Goal: Task Accomplishment & Management: Manage account settings

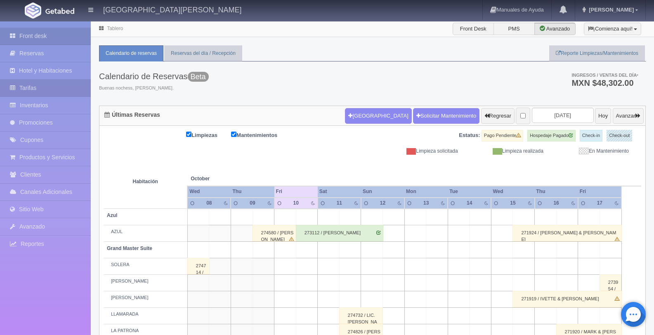
click at [50, 91] on link "Tarifas" at bounding box center [45, 88] width 91 height 17
click at [48, 88] on link "Tarifas" at bounding box center [45, 88] width 91 height 17
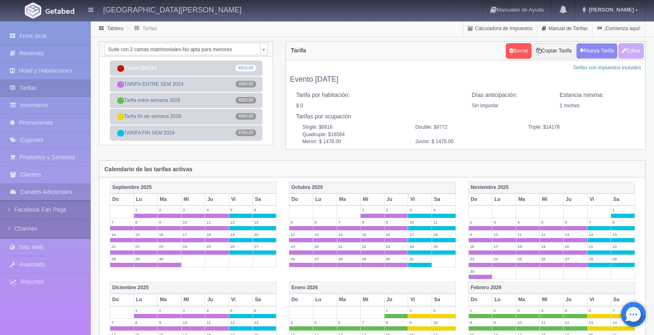
click at [198, 48] on body "Hacienda El Carmen Hotel & Spa Manuales de Ayuda Actualizaciones recientes Jaim…" at bounding box center [327, 308] width 654 height 575
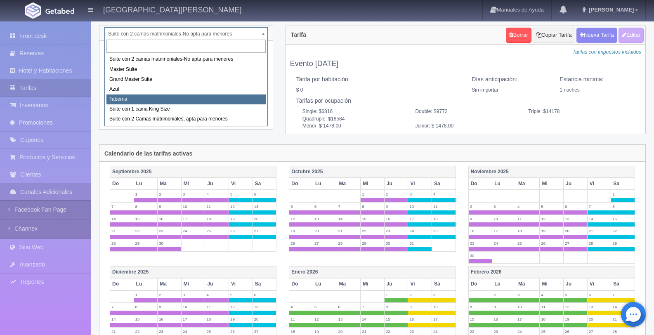
scroll to position [23, 0]
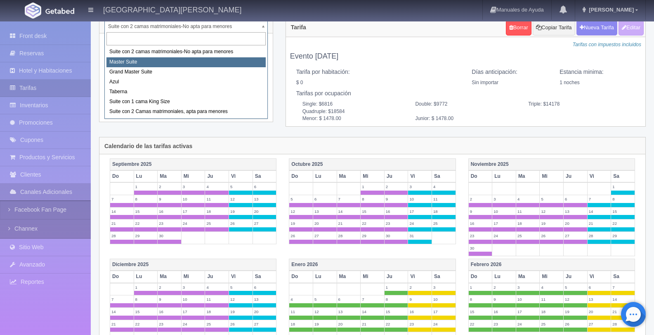
select select "1894"
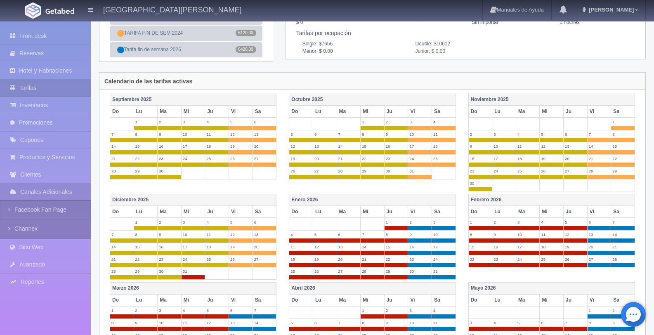
scroll to position [84, 0]
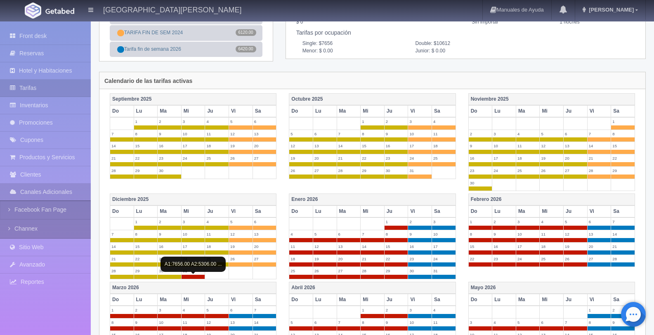
click at [191, 277] on span at bounding box center [194, 277] width 24 height 4
click at [197, 277] on span at bounding box center [194, 277] width 24 height 4
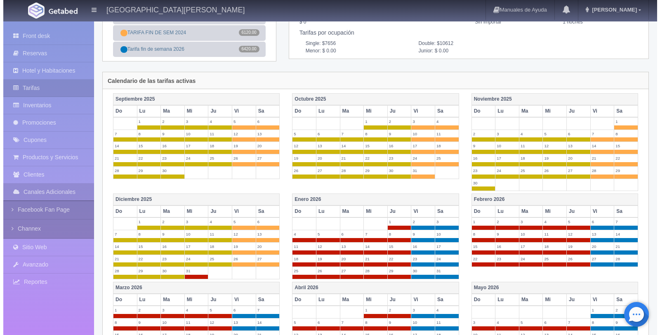
scroll to position [0, 0]
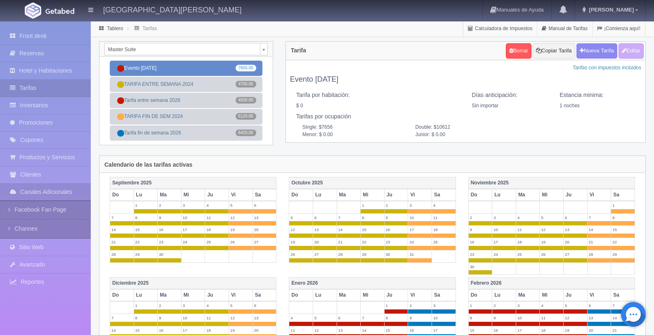
click at [163, 67] on link "Evento fin de año 7656.00" at bounding box center [186, 68] width 153 height 15
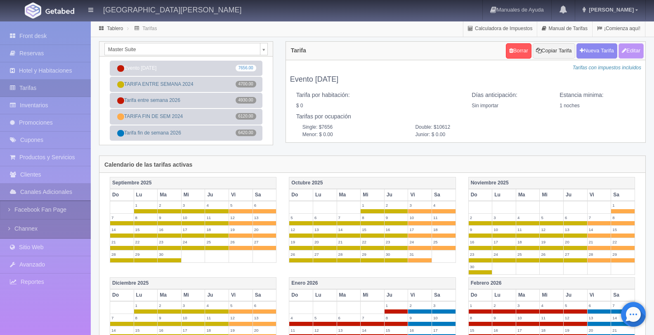
click at [634, 54] on button "Editar" at bounding box center [631, 50] width 25 height 15
type input "Evento fin de año"
select select "0"
type input "1"
checkbox input "false"
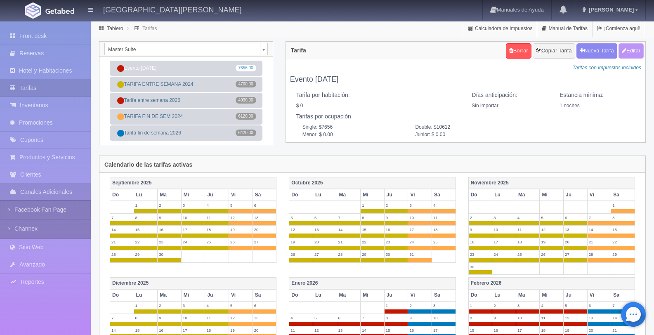
type input "7656"
type input "10612"
type input "0.00"
checkbox input "true"
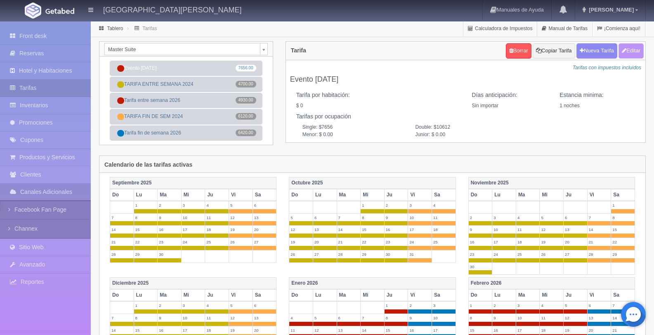
checkbox input "true"
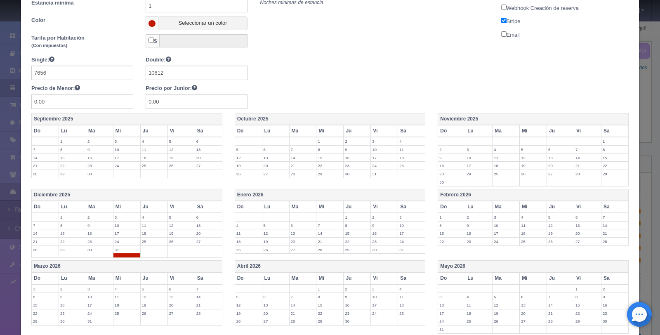
scroll to position [240, 0]
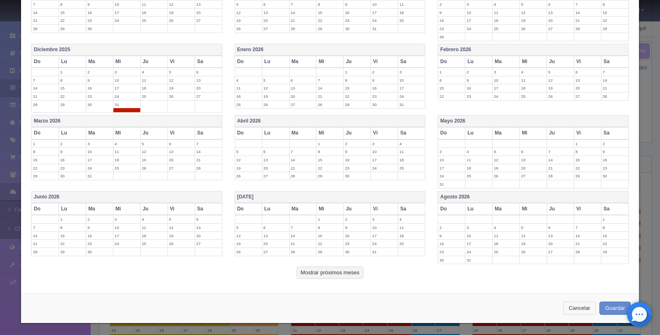
click at [579, 311] on button "Cancelar" at bounding box center [579, 309] width 33 height 14
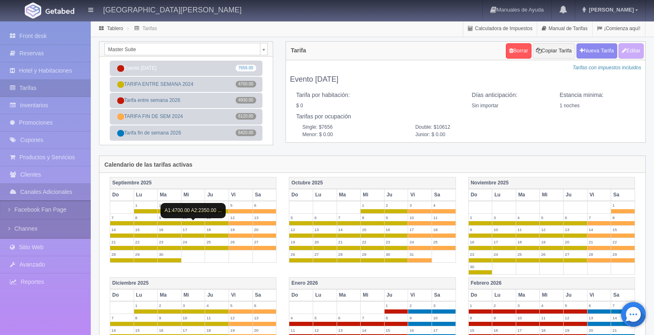
click at [199, 222] on span at bounding box center [194, 223] width 24 height 4
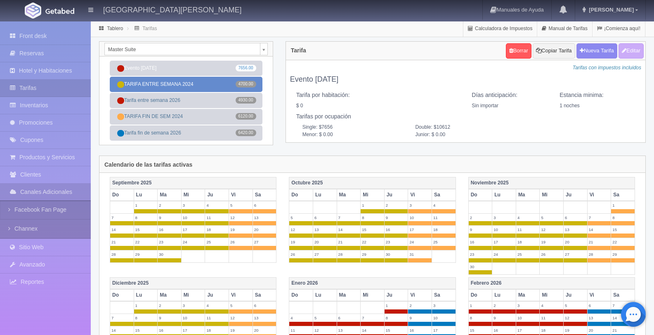
click at [206, 80] on link "TARIFA ENTRE SEMANA 2024 4700.00" at bounding box center [186, 84] width 153 height 15
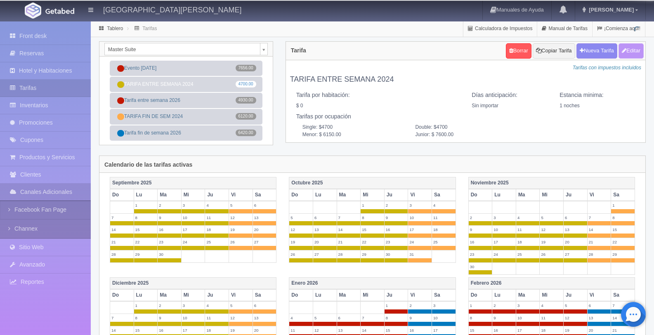
click at [633, 53] on button "Editar" at bounding box center [631, 50] width 25 height 15
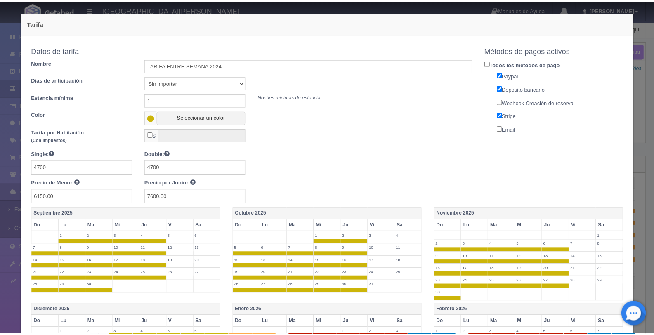
scroll to position [277, 0]
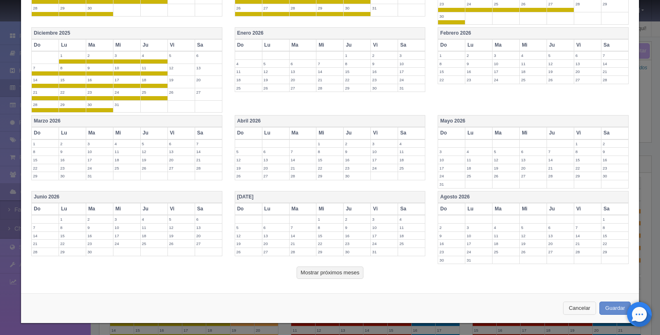
click at [576, 306] on button "Cancelar" at bounding box center [579, 309] width 33 height 14
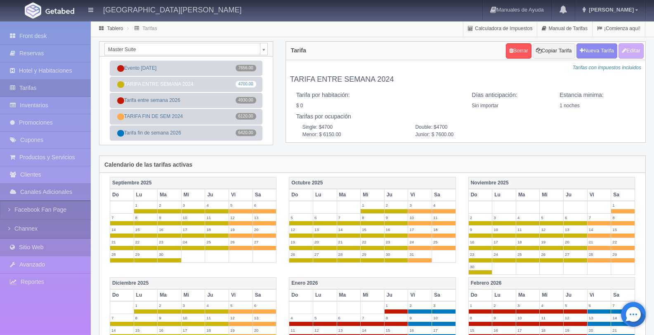
click at [50, 247] on link "Sitio Web" at bounding box center [45, 247] width 91 height 17
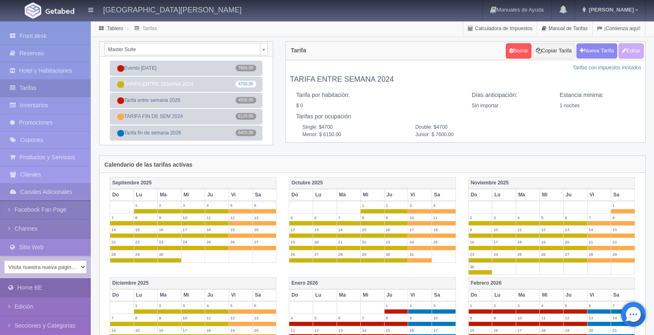
click at [57, 293] on link "Home BE" at bounding box center [45, 288] width 91 height 19
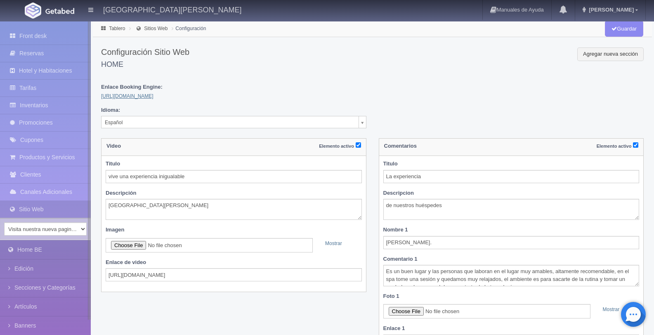
click at [154, 96] on link "https://haciendadelcarmen.com.mx/" at bounding box center [127, 96] width 52 height 6
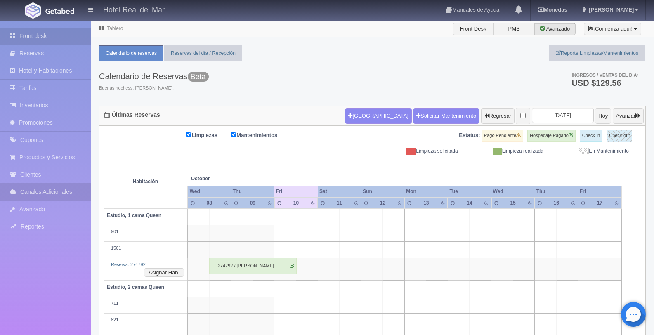
click at [65, 196] on link "Canales Adicionales" at bounding box center [45, 192] width 91 height 17
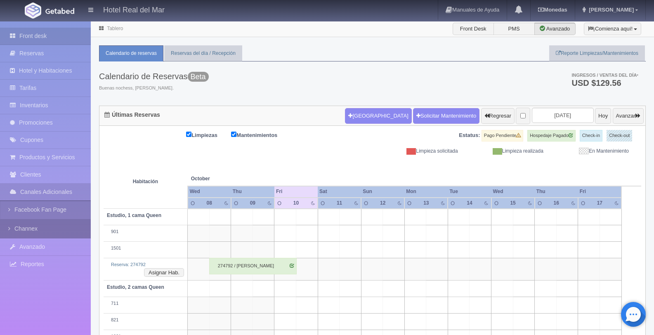
click at [53, 229] on link "Channex" at bounding box center [45, 229] width 91 height 19
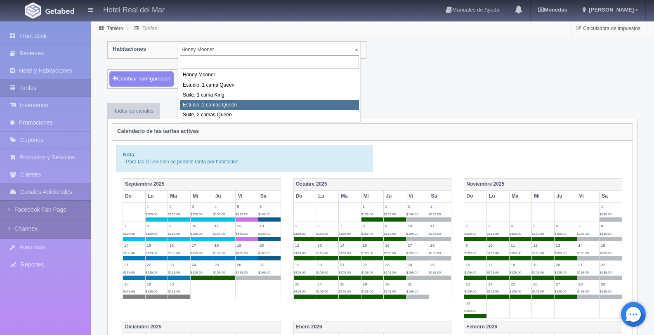
select select "2270"
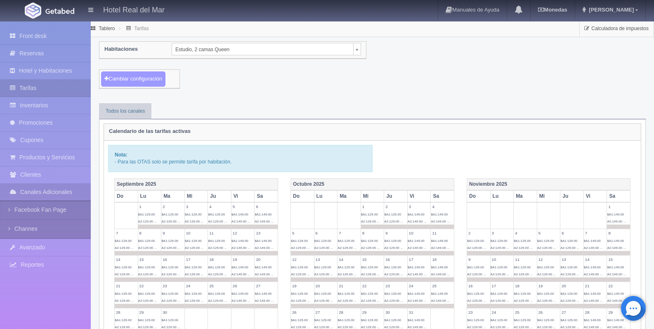
click at [143, 79] on button "Cambiar configuración" at bounding box center [133, 78] width 64 height 15
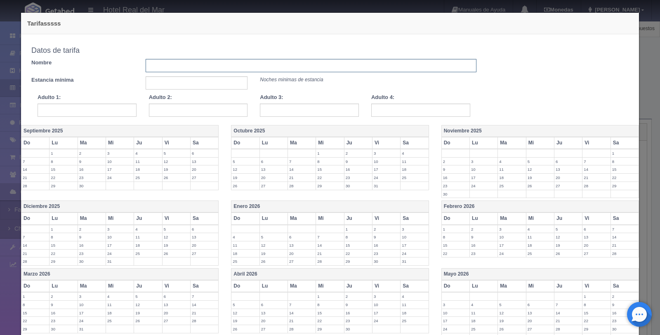
click at [284, 68] on input "text" at bounding box center [311, 65] width 331 height 13
type input "Tarifa dom.jue"
click at [179, 87] on input "text" at bounding box center [197, 82] width 102 height 13
type input "1"
click at [90, 108] on input "text" at bounding box center [87, 110] width 99 height 13
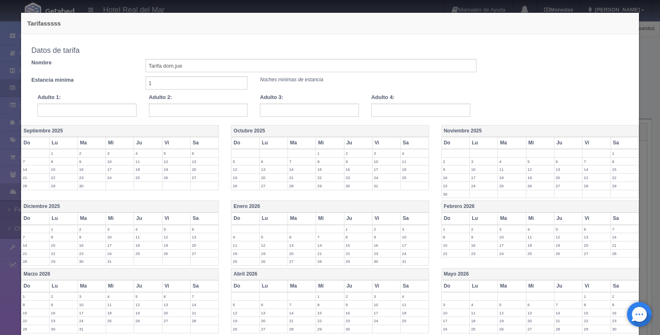
click at [514, 55] on div "Copiar tarifa a la habitación Estudio, 2 camas Queen Honey Mooner Estudio, 1 ca…" at bounding box center [330, 80] width 610 height 74
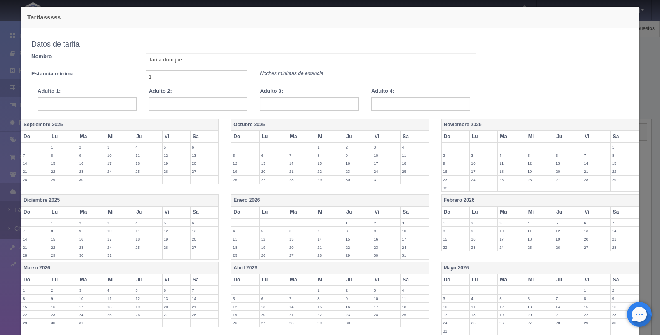
scroll to position [146, 0]
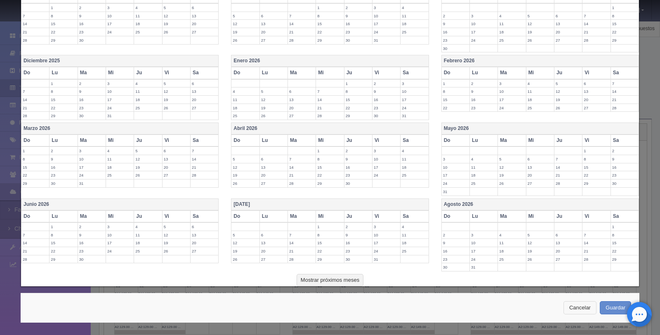
click at [582, 308] on button "Cancelar" at bounding box center [580, 308] width 33 height 14
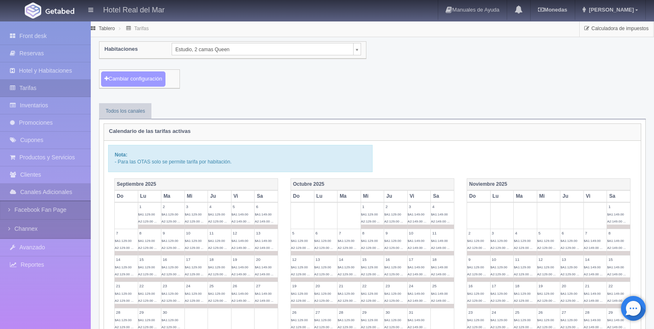
click at [145, 80] on button "Cambiar configuración" at bounding box center [133, 78] width 64 height 15
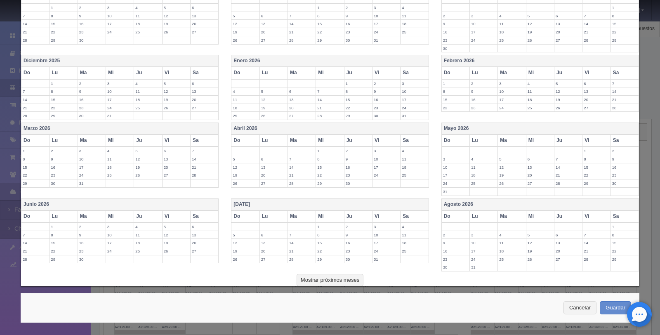
scroll to position [0, 0]
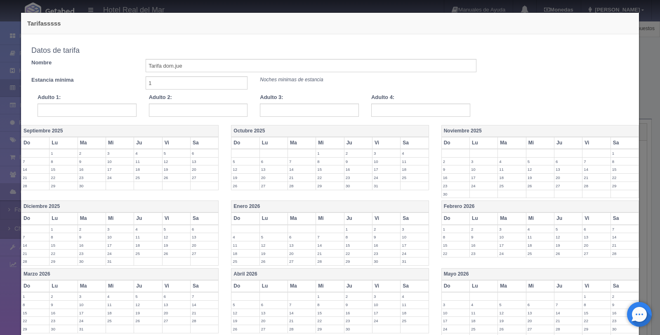
click at [109, 119] on div "Copiar tarifa a la habitación Estudio, 2 camas Queen Honey Mooner Estudio, 1 ca…" at bounding box center [330, 79] width 618 height 90
click at [109, 115] on input "text" at bounding box center [87, 110] width 99 height 13
type input "129"
click at [151, 108] on input "text" at bounding box center [198, 110] width 99 height 13
type input "129"
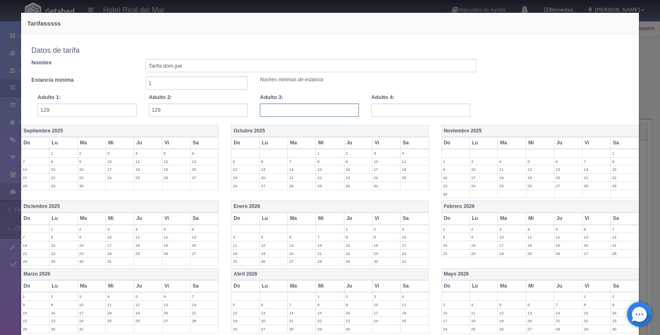
click at [277, 108] on input "text" at bounding box center [309, 110] width 99 height 13
type input "134"
click at [384, 114] on input "text" at bounding box center [420, 110] width 99 height 13
type input "159"
click at [371, 132] on th "Octubre 2025" at bounding box center [330, 131] width 197 height 12
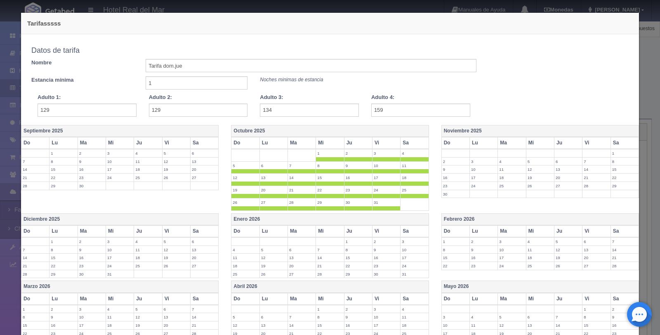
click at [378, 142] on th "Vi" at bounding box center [386, 143] width 28 height 12
click at [406, 140] on th "Sa" at bounding box center [415, 143] width 28 height 12
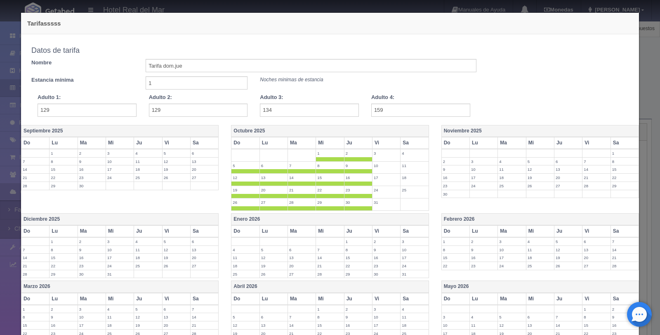
click at [522, 127] on th "Noviembre 2025" at bounding box center [540, 131] width 197 height 12
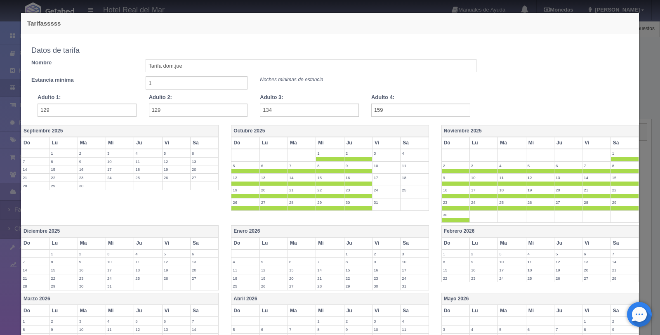
click at [587, 139] on th "Vi" at bounding box center [597, 143] width 28 height 12
click at [620, 140] on th "Sa" at bounding box center [625, 143] width 28 height 12
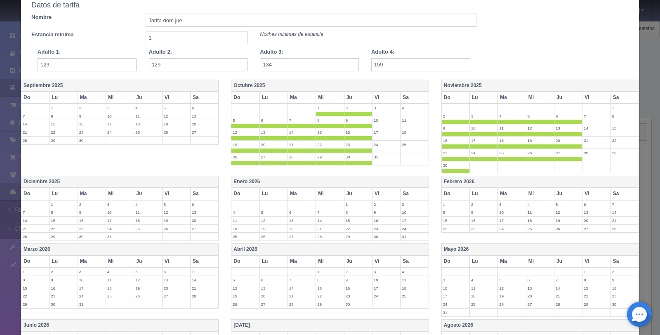
scroll to position [57, 0]
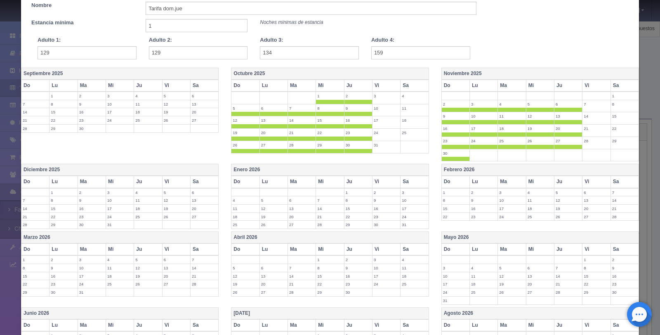
click at [164, 173] on th "Diciembre 2025" at bounding box center [119, 170] width 197 height 12
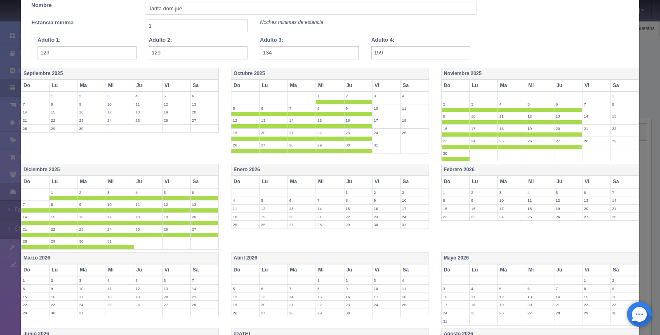
click at [171, 181] on th "Vi" at bounding box center [176, 182] width 28 height 12
click at [199, 182] on th "Sa" at bounding box center [204, 182] width 28 height 12
click at [396, 170] on th "Enero 2026" at bounding box center [330, 170] width 197 height 12
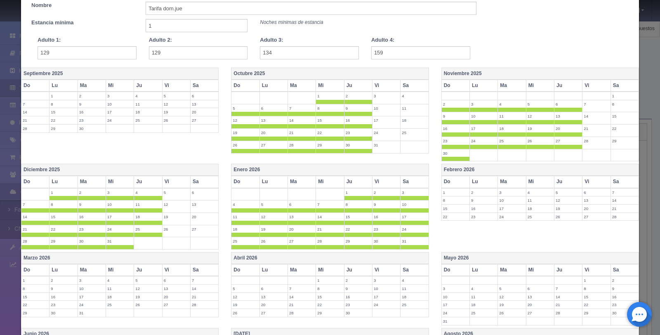
click at [383, 187] on th "Vi" at bounding box center [386, 182] width 28 height 12
click at [412, 183] on th "Sa" at bounding box center [415, 182] width 28 height 12
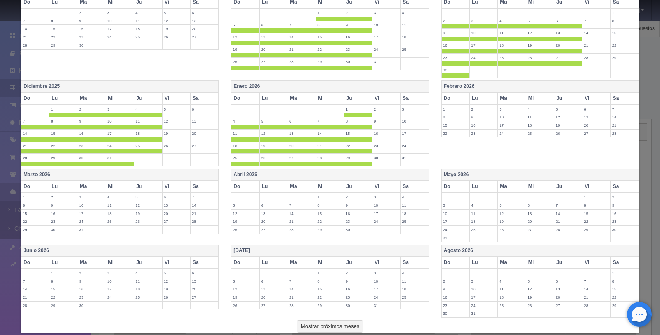
scroll to position [187, 0]
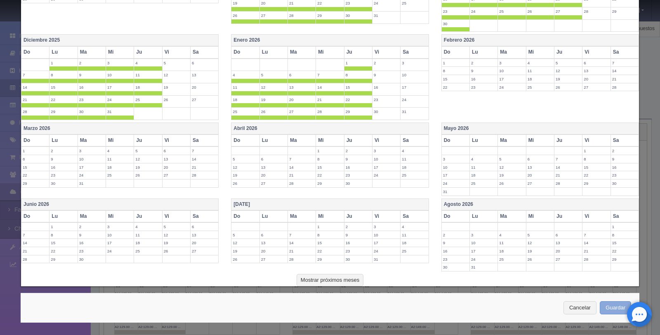
click at [617, 310] on button "Guardar" at bounding box center [615, 308] width 31 height 14
